Goal: Task Accomplishment & Management: Understand process/instructions

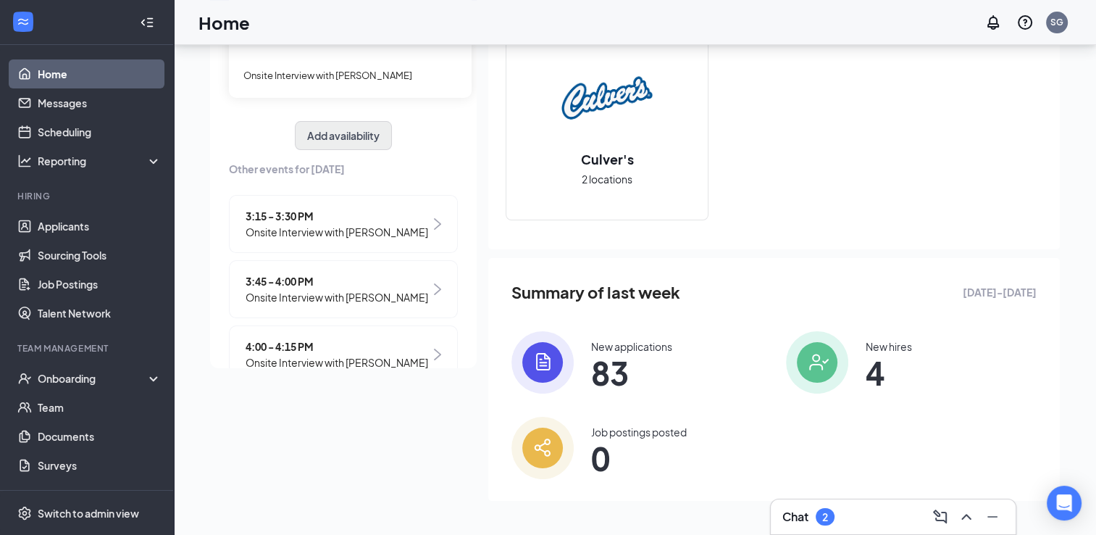
scroll to position [60, 0]
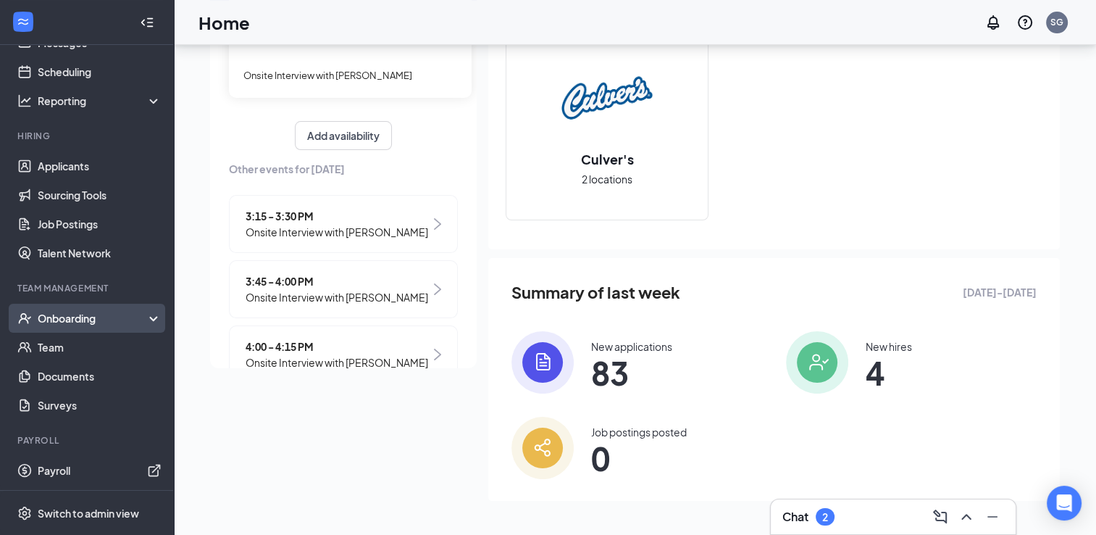
click at [90, 316] on div "Onboarding" at bounding box center [94, 318] width 112 height 14
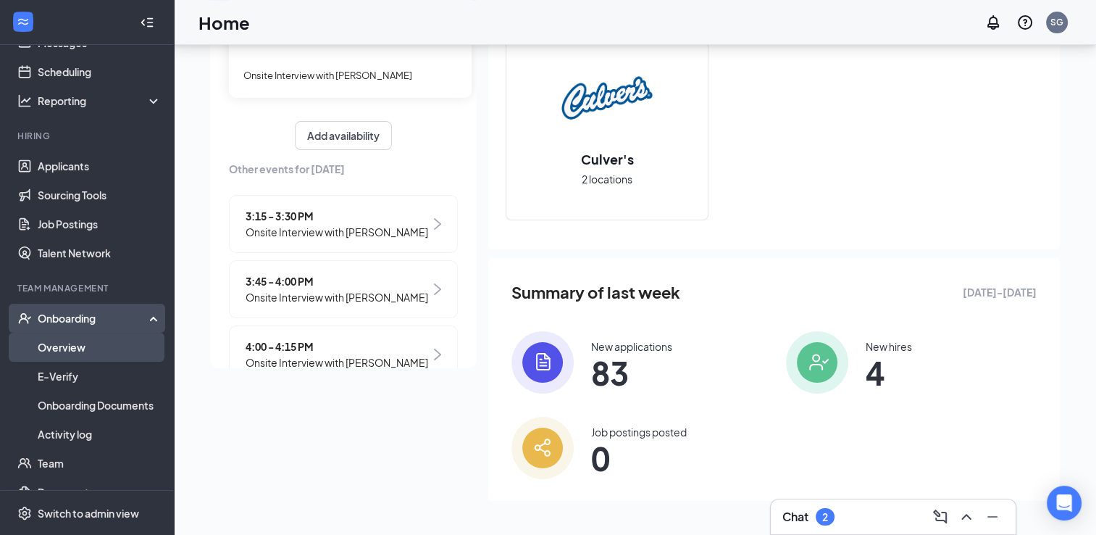
click at [68, 341] on link "Overview" at bounding box center [100, 347] width 124 height 29
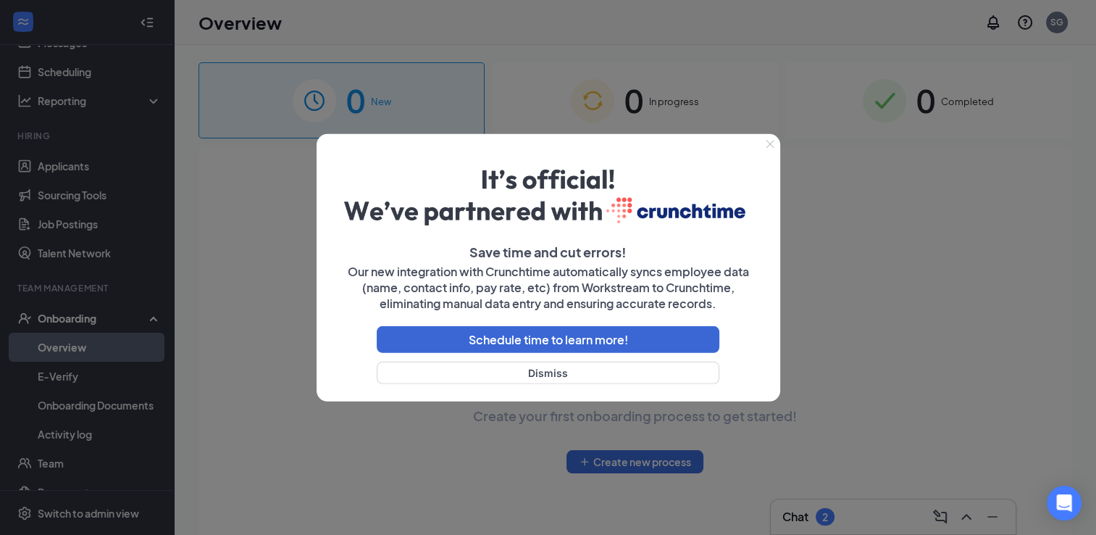
click at [768, 146] on icon "Close" at bounding box center [770, 144] width 9 height 9
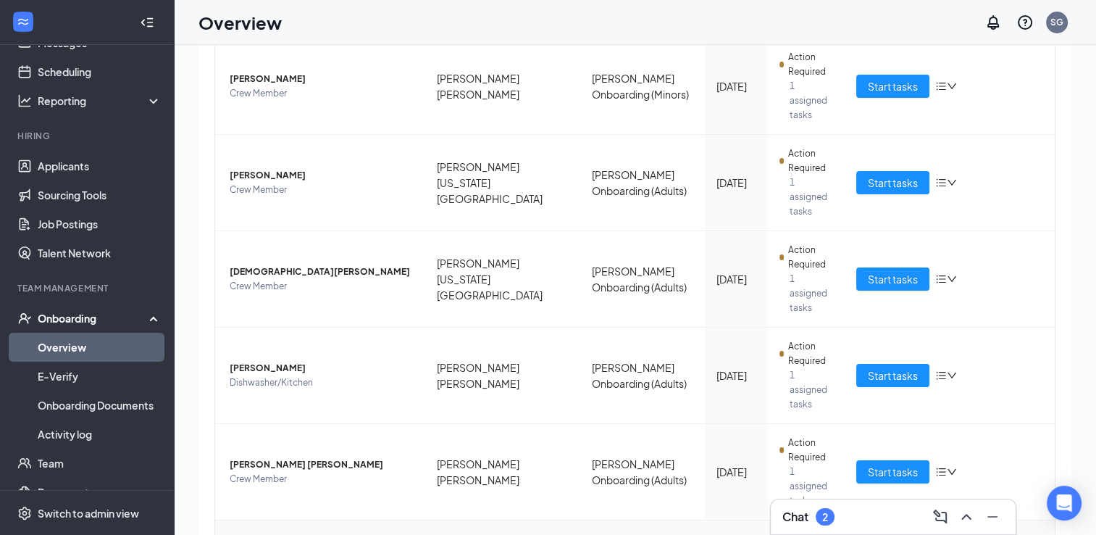
scroll to position [65, 0]
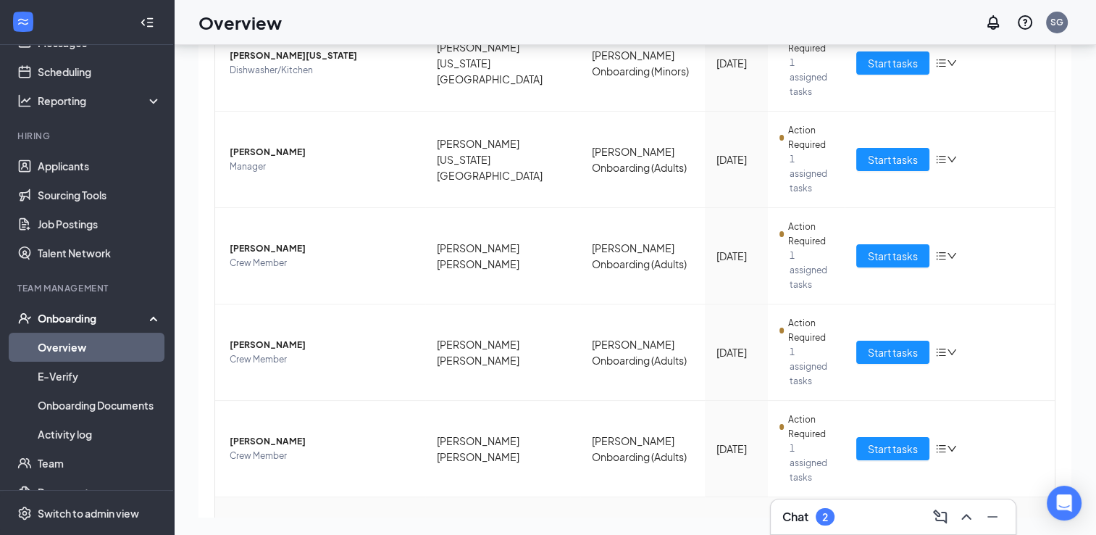
click at [887, 534] on span "Start tasks" at bounding box center [893, 545] width 50 height 16
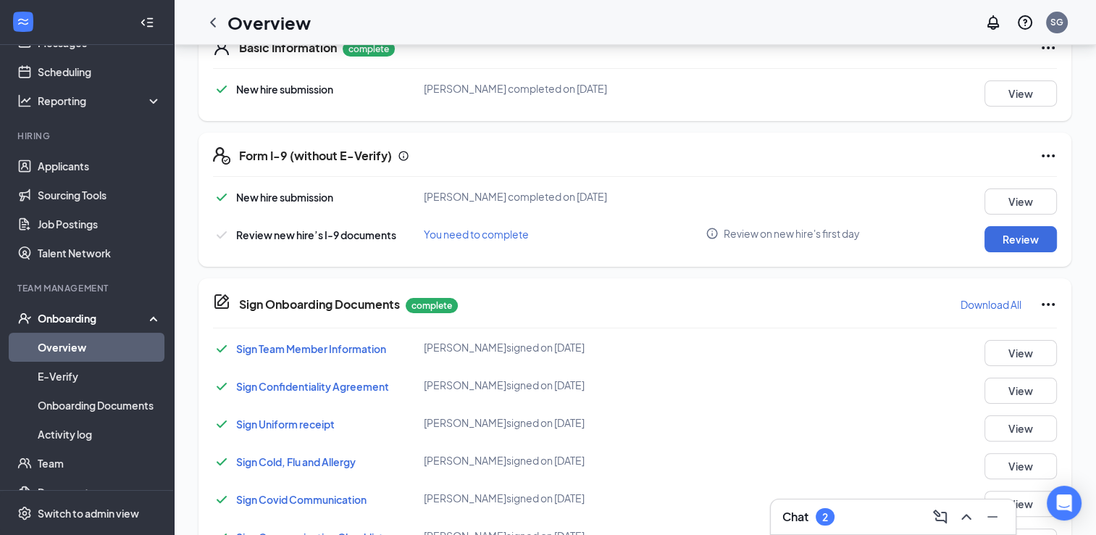
scroll to position [44, 0]
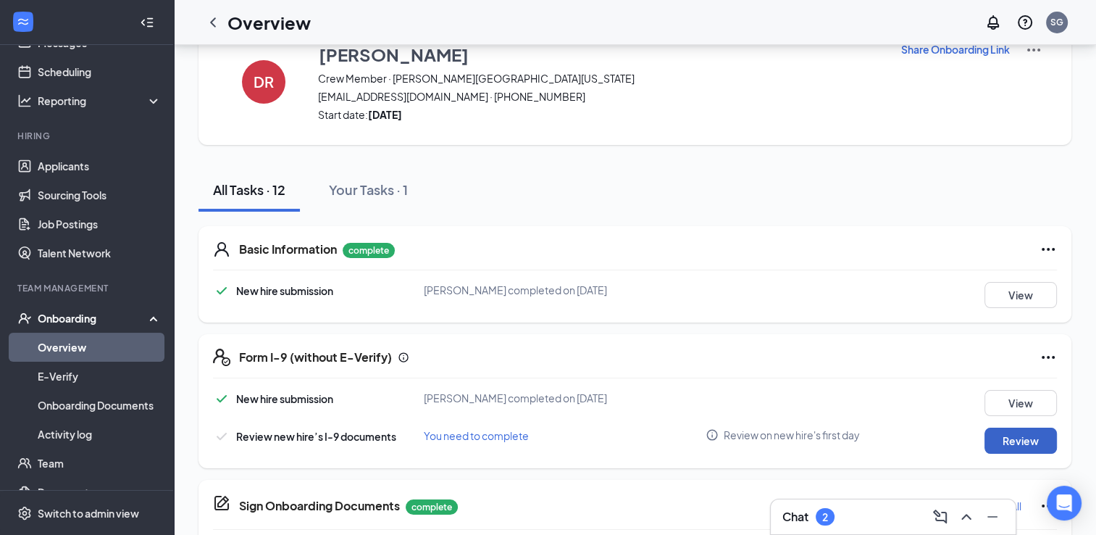
click at [1023, 439] on button "Review" at bounding box center [1021, 440] width 72 height 26
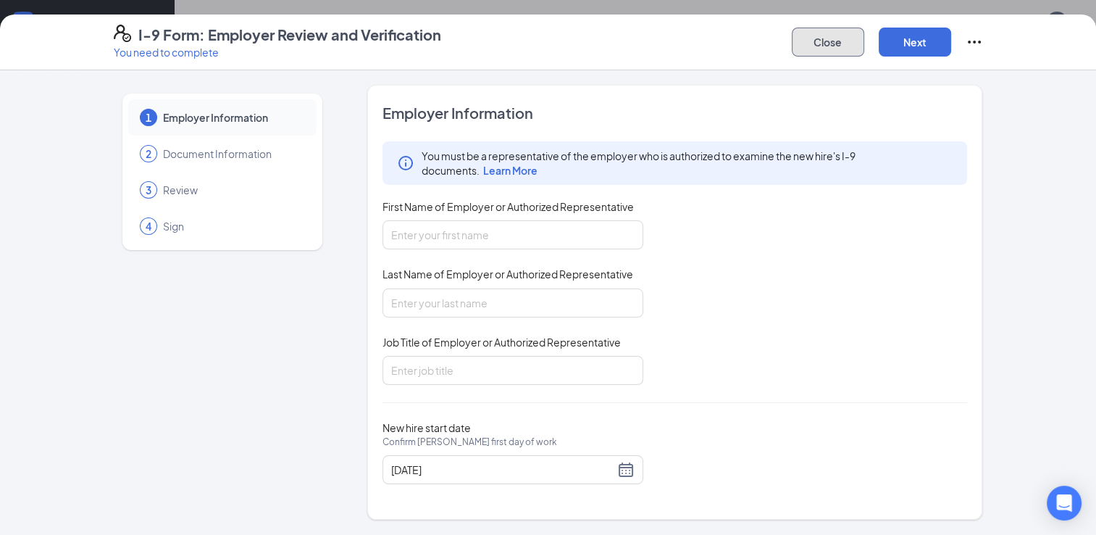
click at [806, 36] on button "Close" at bounding box center [828, 42] width 72 height 29
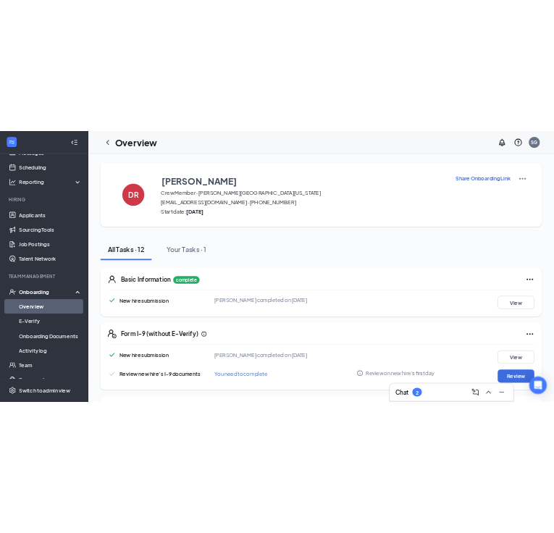
scroll to position [0, 0]
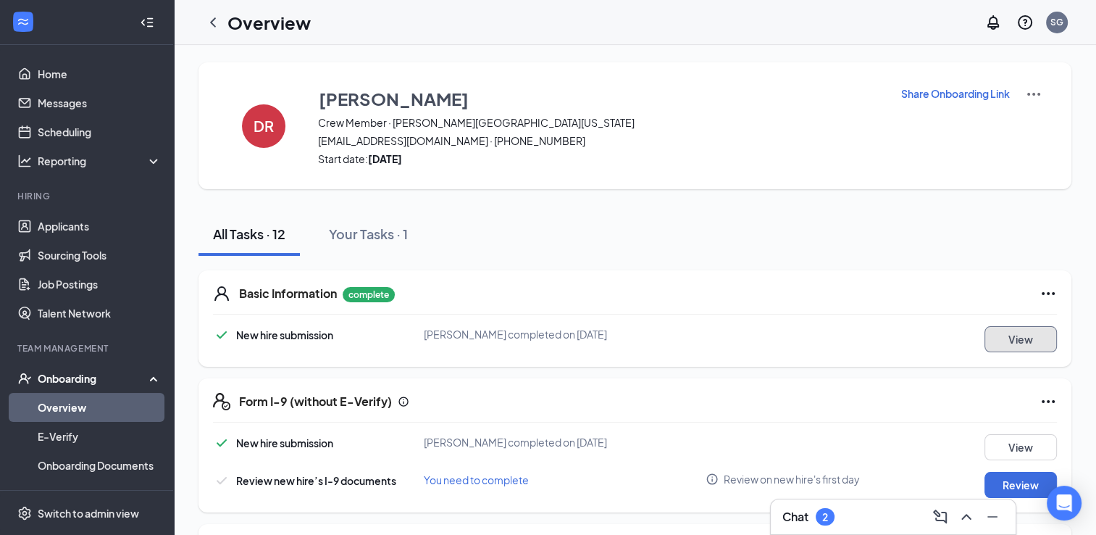
click at [1027, 343] on button "View" at bounding box center [1021, 339] width 72 height 26
